Goal: Find specific page/section: Find specific page/section

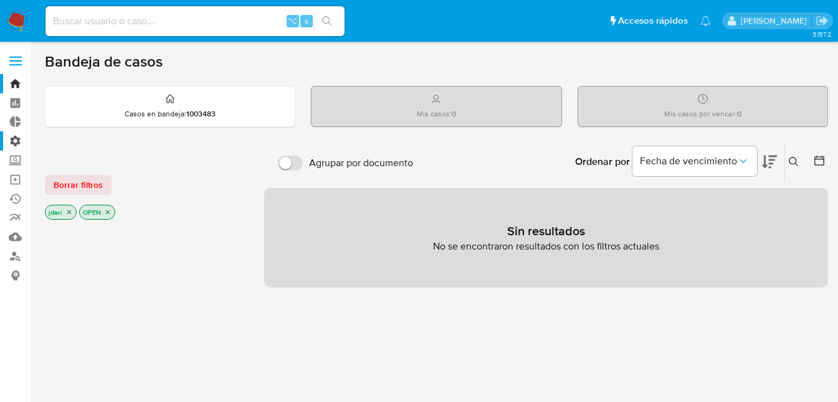
click at [14, 143] on label "Administración" at bounding box center [74, 140] width 148 height 19
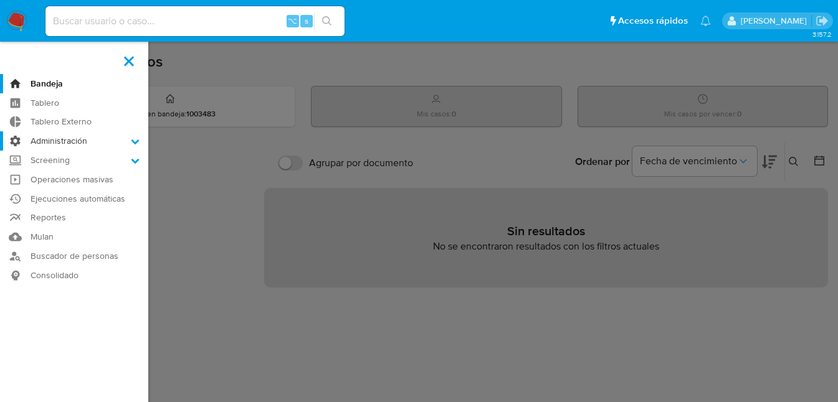
click at [0, 0] on input "Administración" at bounding box center [0, 0] width 0 height 0
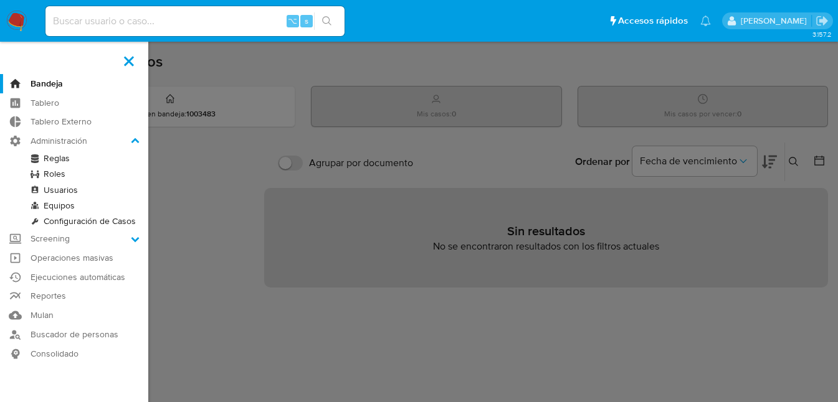
click at [59, 159] on link "Reglas" at bounding box center [74, 159] width 148 height 16
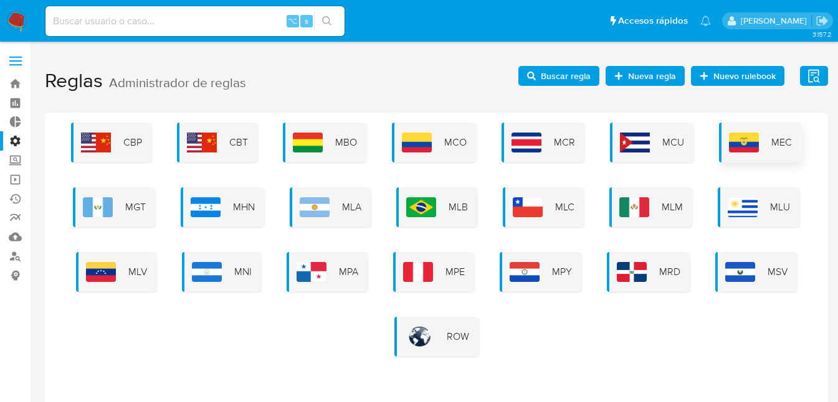
click at [776, 141] on span "MEC" at bounding box center [781, 143] width 21 height 14
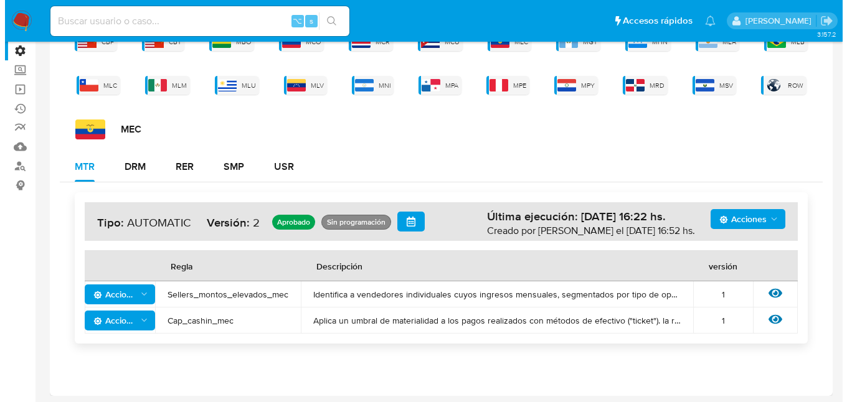
scroll to position [92, 0]
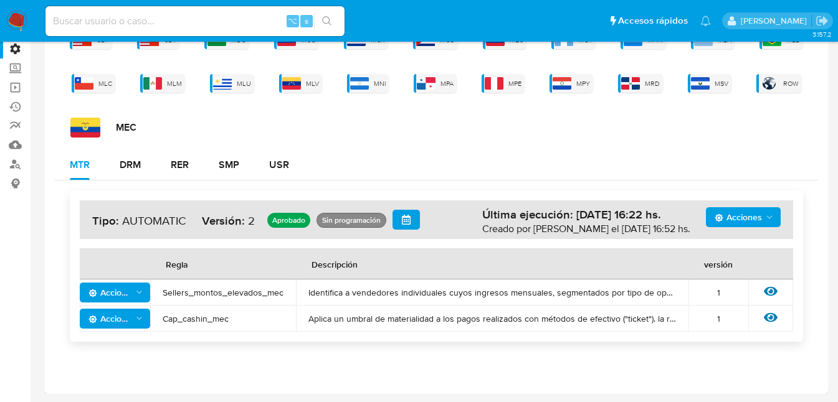
click at [111, 291] on span "Acciones" at bounding box center [110, 293] width 44 height 20
click at [775, 290] on icon at bounding box center [771, 291] width 14 height 9
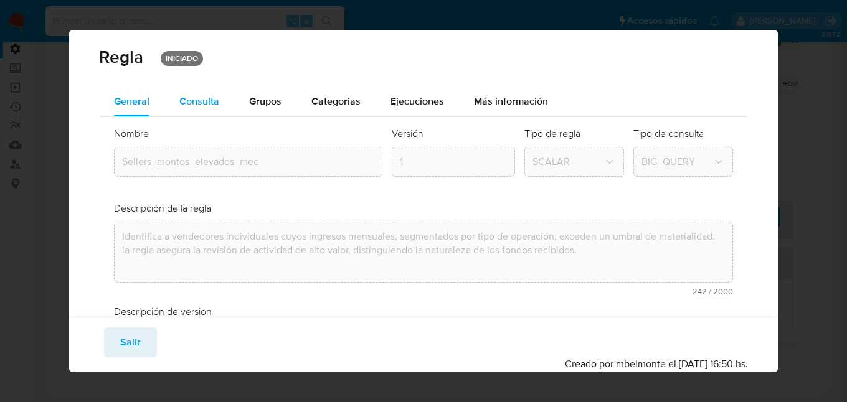
click at [209, 102] on span "Consulta" at bounding box center [199, 101] width 40 height 14
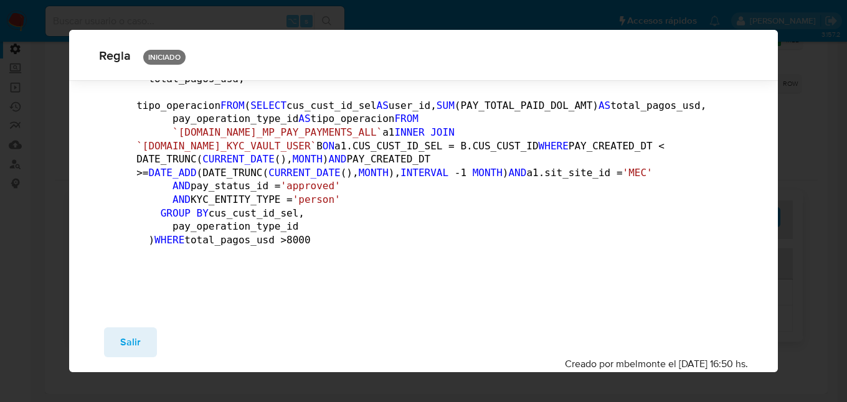
scroll to position [249, 0]
click at [797, 144] on div "Regla INICIADO General Consulta Parametros Grupos Categorias Ejecuciones Más in…" at bounding box center [423, 201] width 847 height 402
click at [136, 338] on span "Salir" at bounding box center [130, 342] width 21 height 27
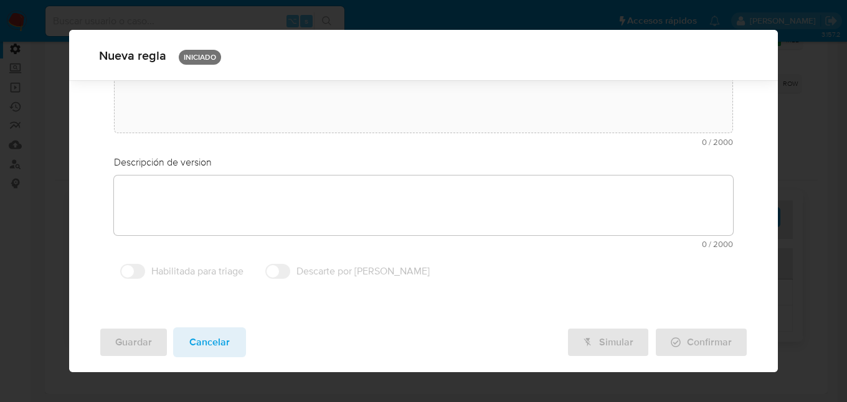
type textarea "Identifica a vendedores individuales cuyos ingresos mensuales, segmentados por …"
type textarea "Se analiza a los sellers de mayor actividad transaccional que no pertenecen a l…"
type input "Sellers_montos_elevados_mec"
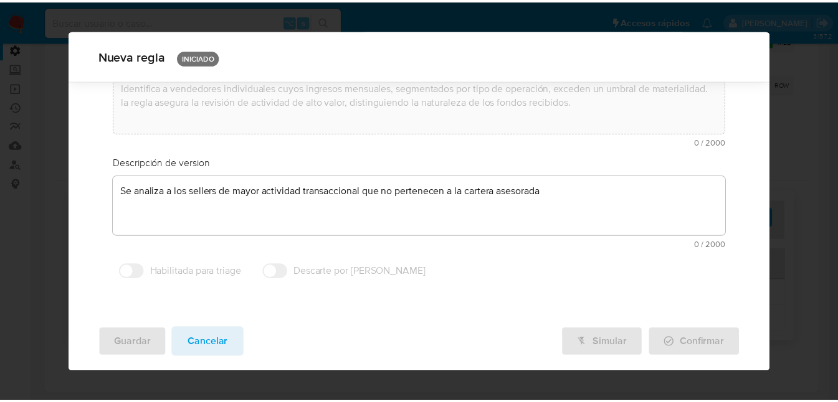
scroll to position [125, 0]
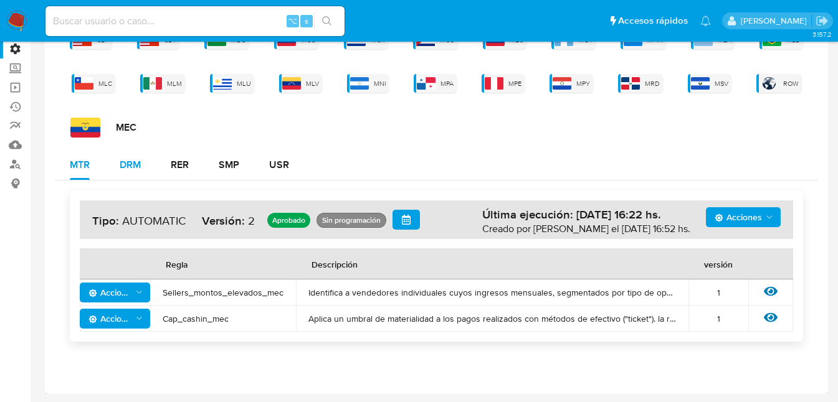
click at [128, 165] on div "DRM" at bounding box center [130, 165] width 21 height 10
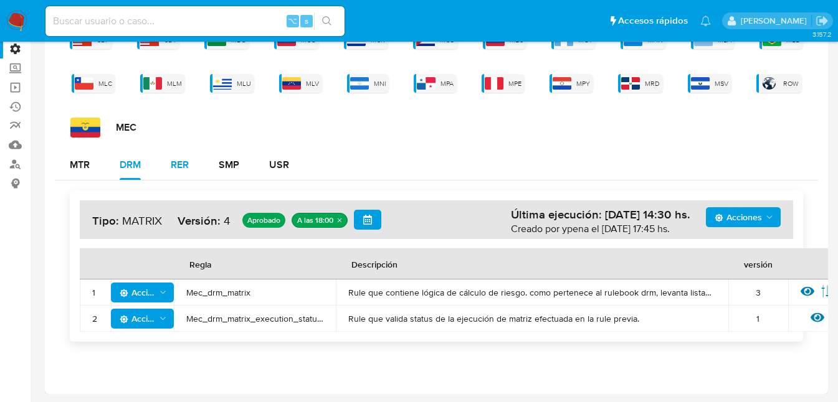
click at [179, 166] on div "RER" at bounding box center [180, 165] width 18 height 10
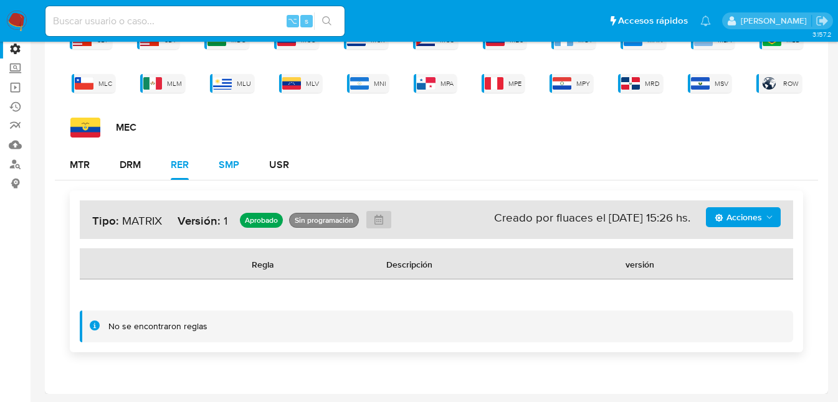
click at [226, 166] on div "SMP" at bounding box center [229, 165] width 21 height 10
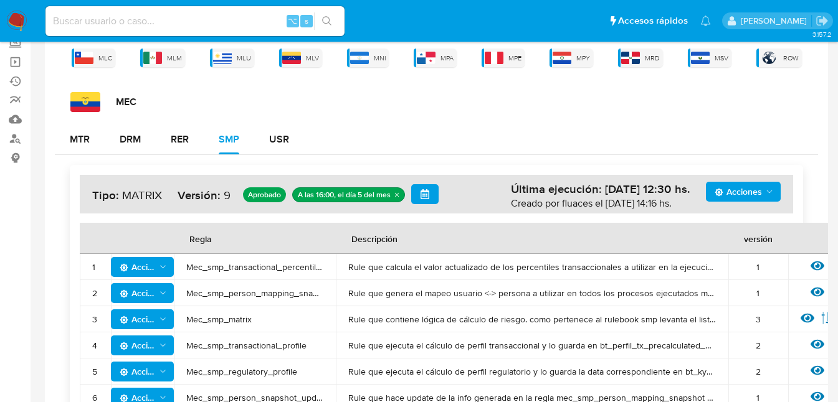
scroll to position [164, 0]
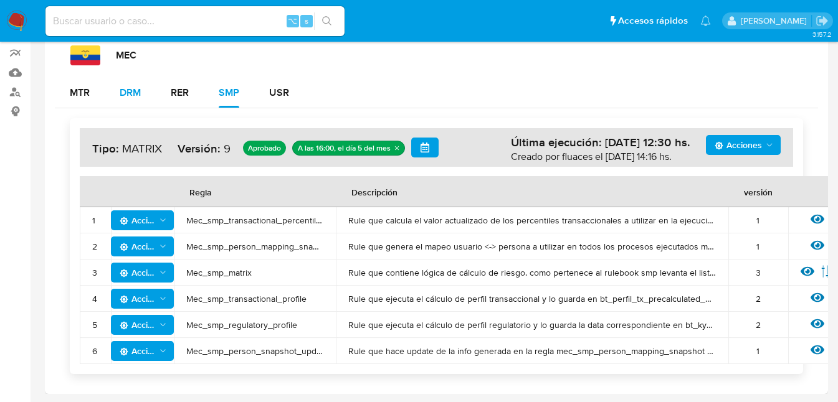
click at [131, 91] on div "DRM" at bounding box center [130, 93] width 21 height 10
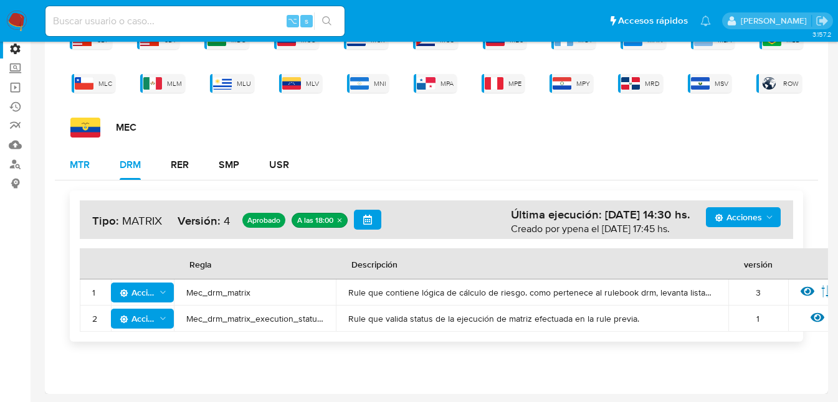
click at [80, 160] on div "MTR" at bounding box center [80, 165] width 20 height 10
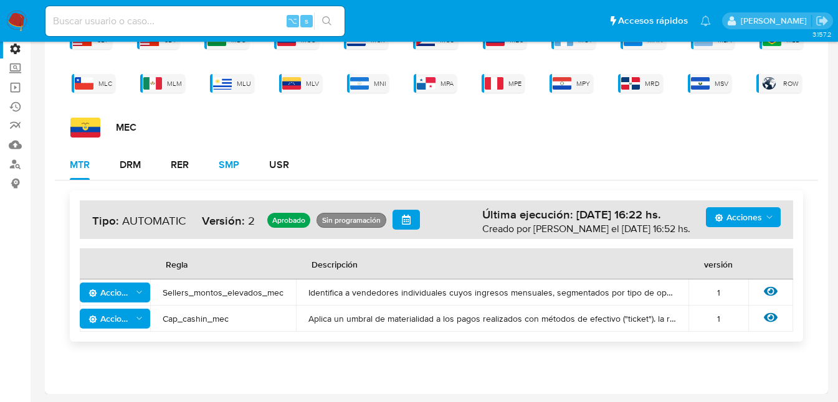
click at [225, 165] on div "SMP" at bounding box center [229, 165] width 21 height 10
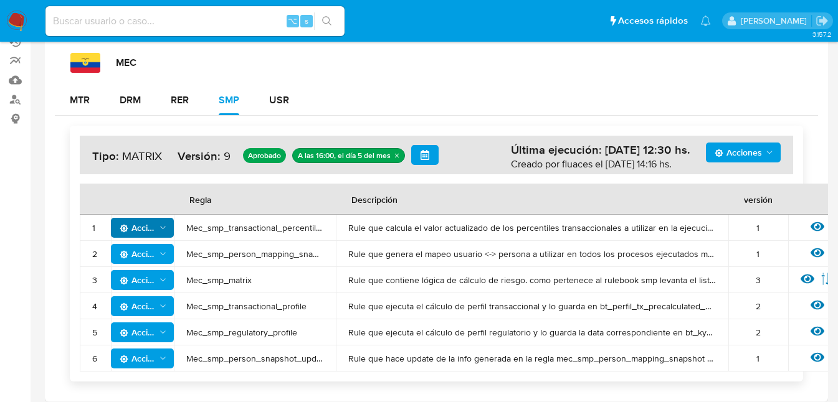
scroll to position [164, 0]
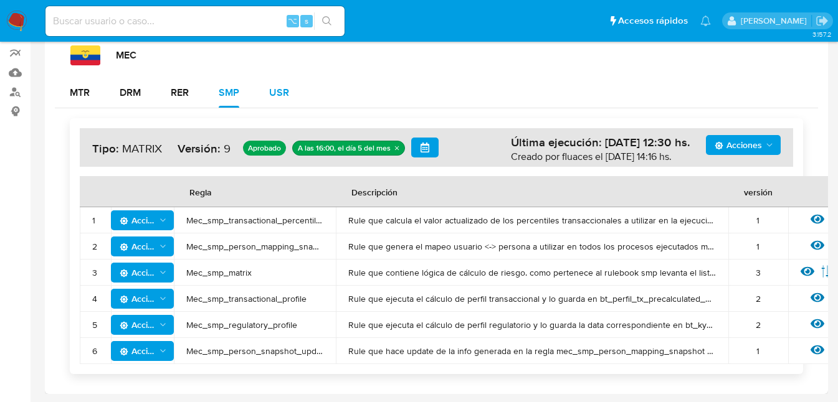
click at [276, 95] on div "USR" at bounding box center [279, 93] width 20 height 10
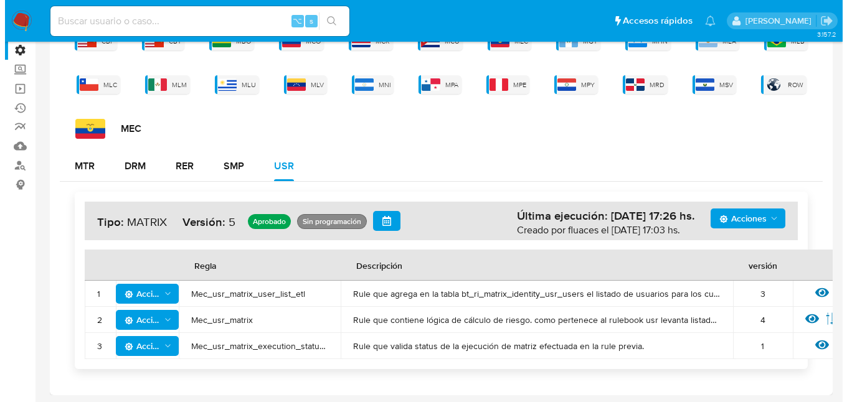
scroll to position [92, 0]
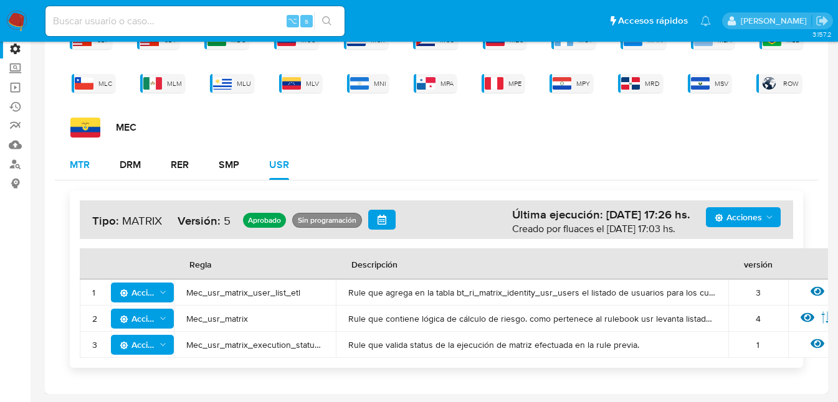
click at [77, 163] on div "MTR" at bounding box center [80, 165] width 20 height 10
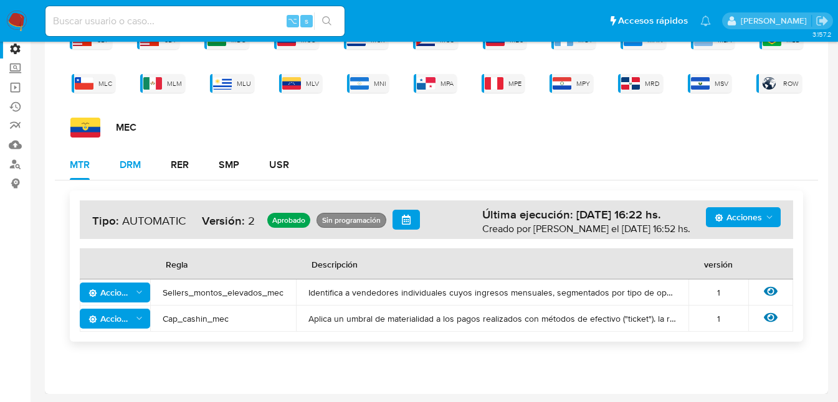
click at [137, 161] on div "DRM" at bounding box center [130, 165] width 21 height 10
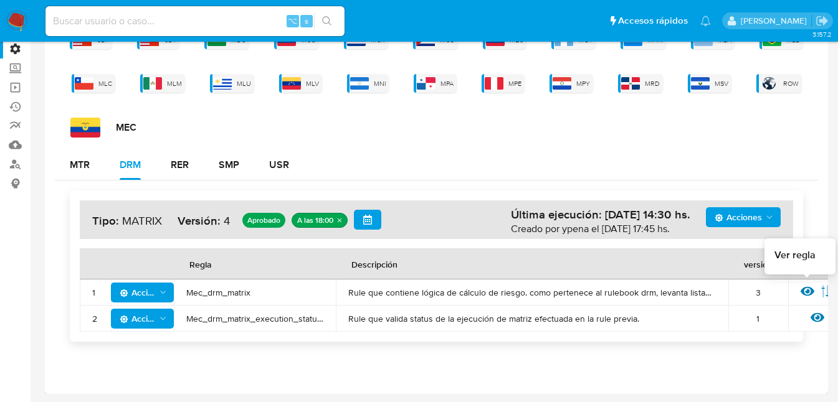
click at [809, 293] on icon at bounding box center [807, 292] width 14 height 14
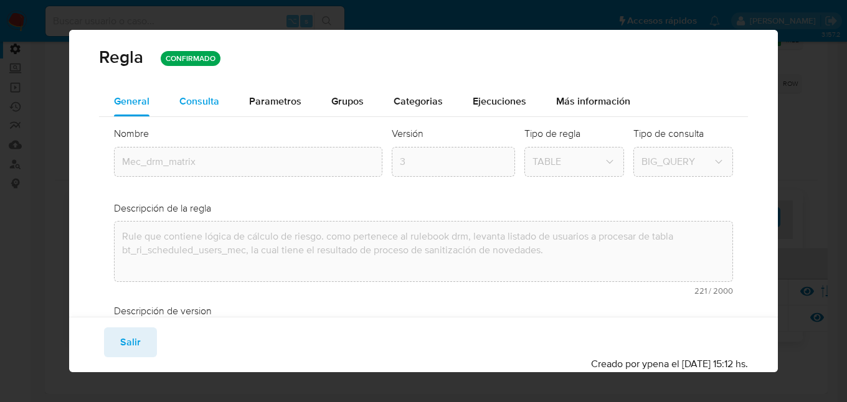
click at [192, 102] on span "Consulta" at bounding box center [199, 101] width 40 height 14
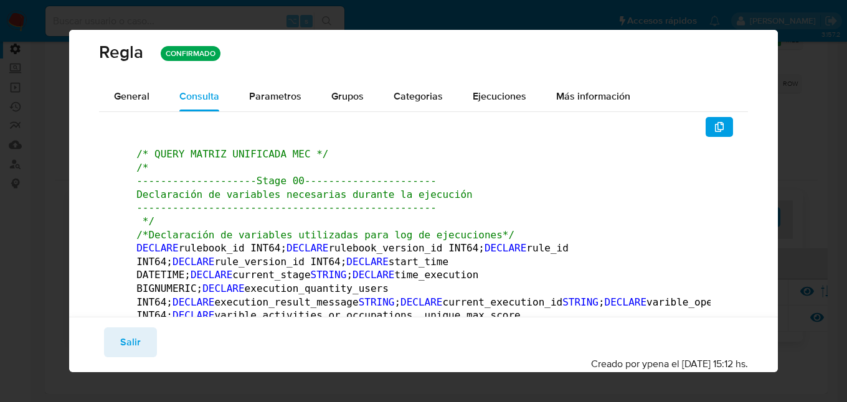
scroll to position [0, 0]
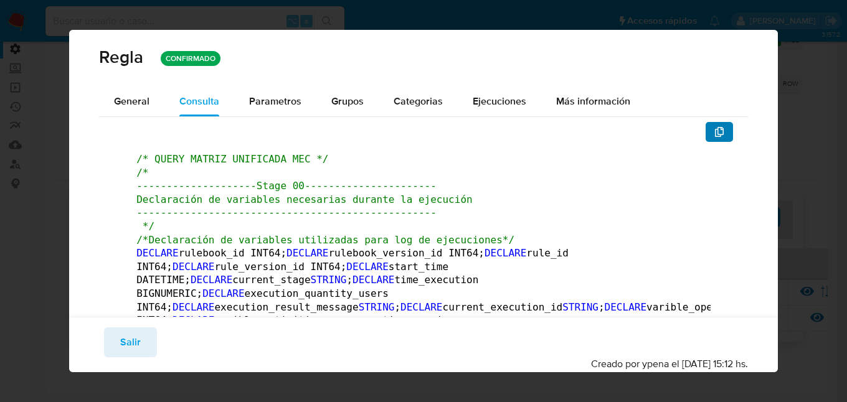
click at [714, 132] on icon "button" at bounding box center [719, 132] width 10 height 10
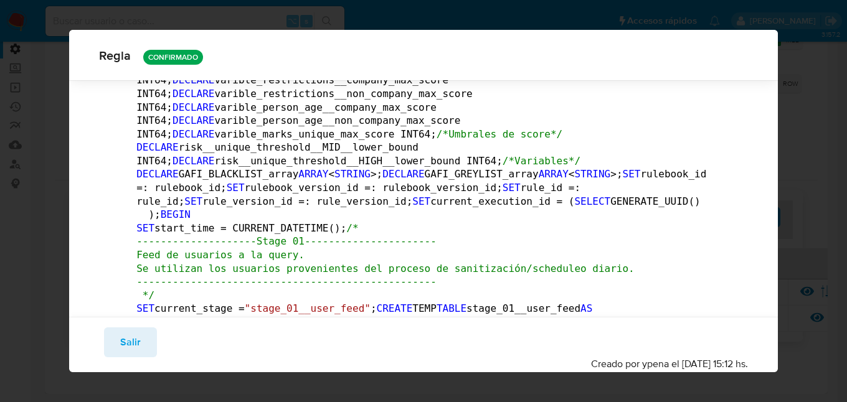
scroll to position [546, 0]
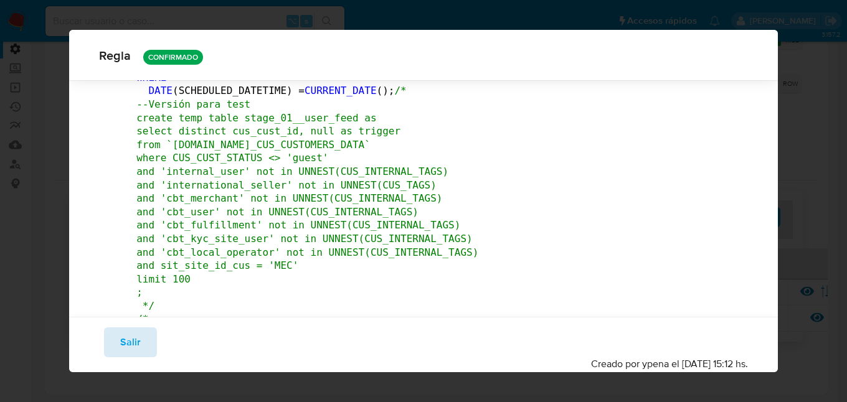
click at [134, 332] on span "Salir" at bounding box center [130, 342] width 21 height 27
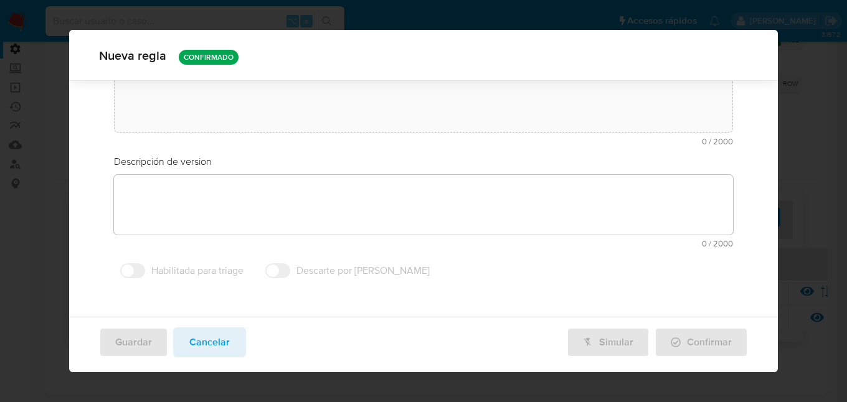
type textarea "Rule que contiene lógica de cálculo de riesgo. como pertenece al rulebook drm, …"
type textarea "Ppld-3541 - agregado de lógica para utilización de nueva marca de usuario repor…"
type input "Mec_drm_matrix"
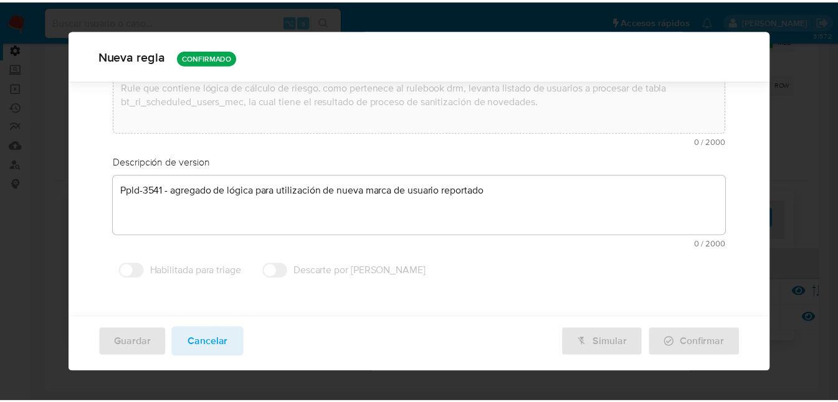
scroll to position [125, 0]
